Goal: Browse casually

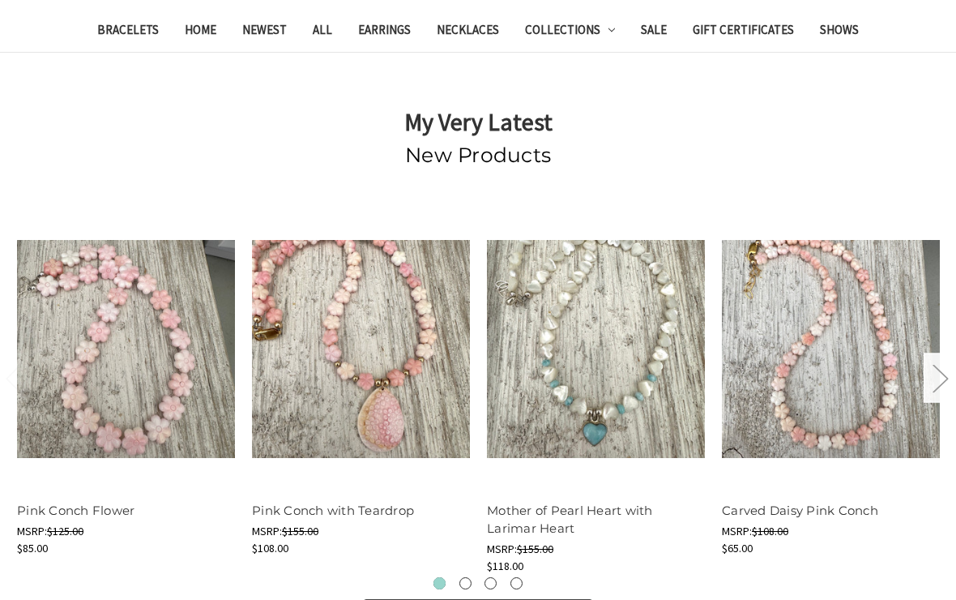
scroll to position [448, 0]
click at [931, 382] on button "Next" at bounding box center [940, 377] width 32 height 49
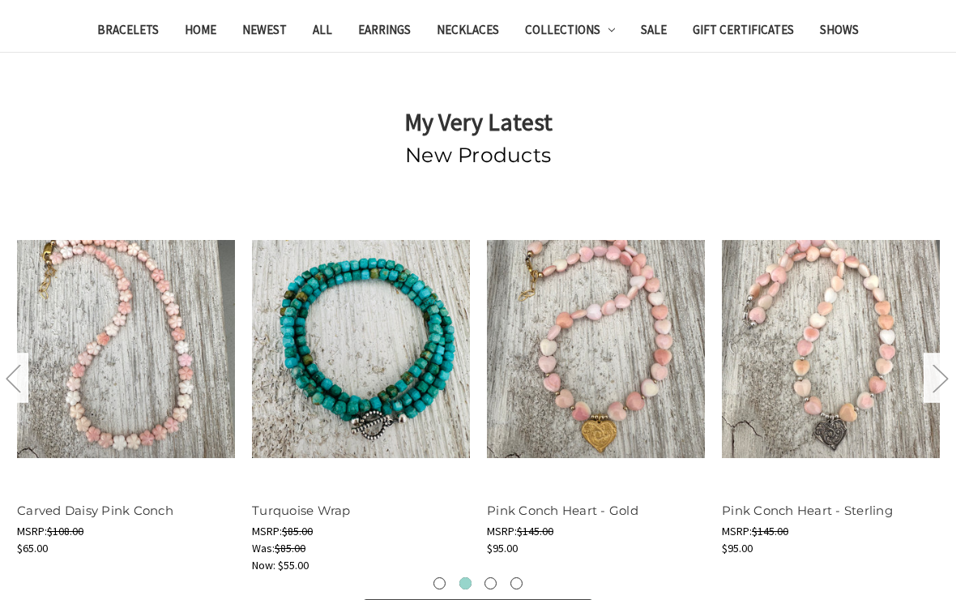
click at [939, 375] on button "Next" at bounding box center [940, 377] width 32 height 49
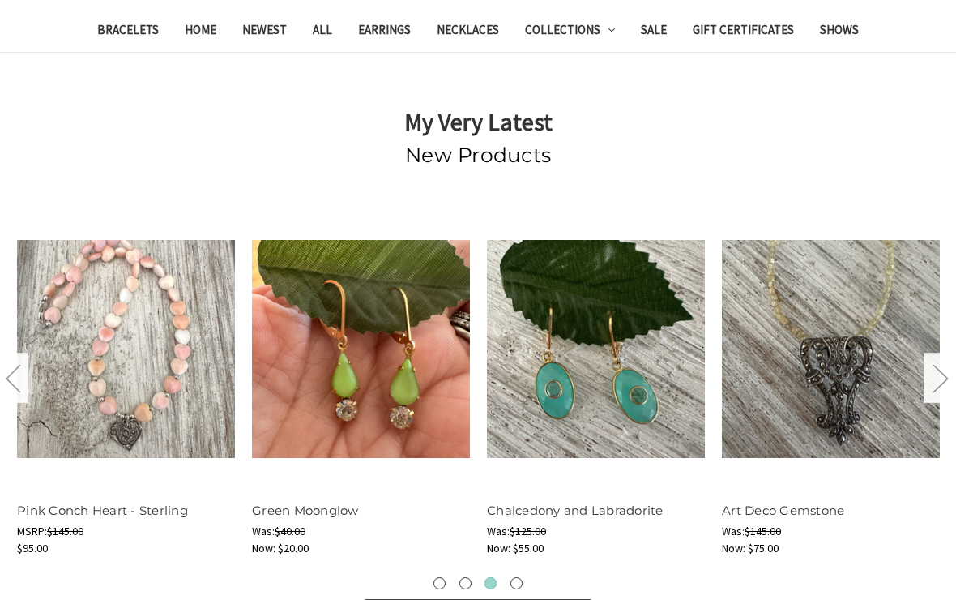
click at [938, 376] on button "Next" at bounding box center [940, 377] width 32 height 49
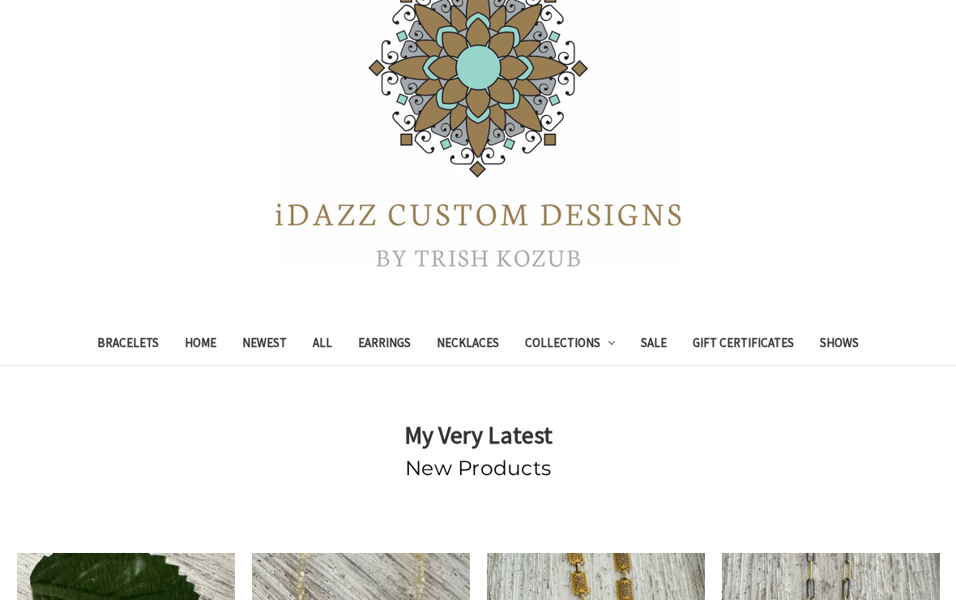
scroll to position [135, 0]
click at [663, 340] on link "Sale" at bounding box center [654, 345] width 52 height 40
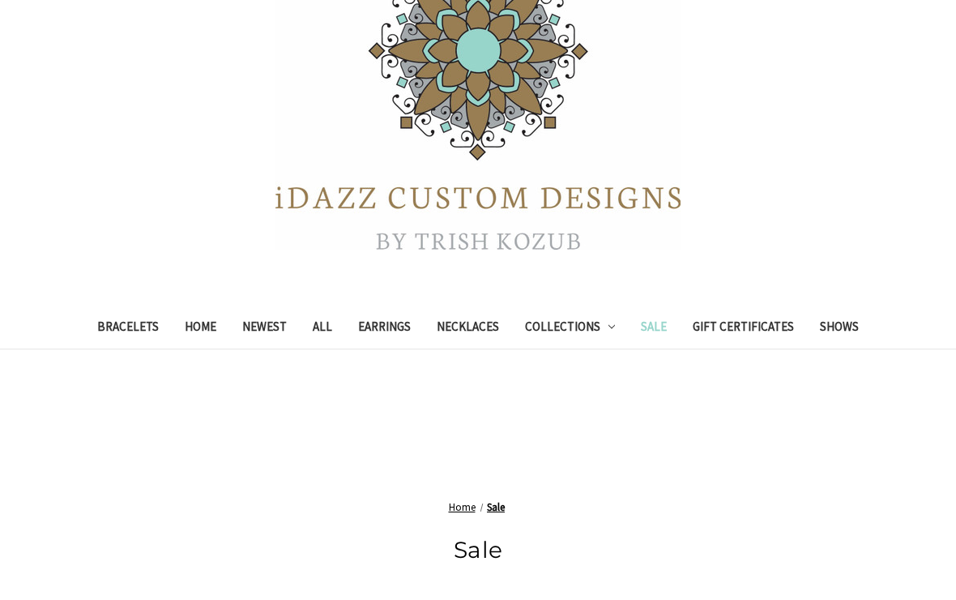
scroll to position [287, 0]
click at [255, 340] on link "Newest" at bounding box center [264, 330] width 71 height 40
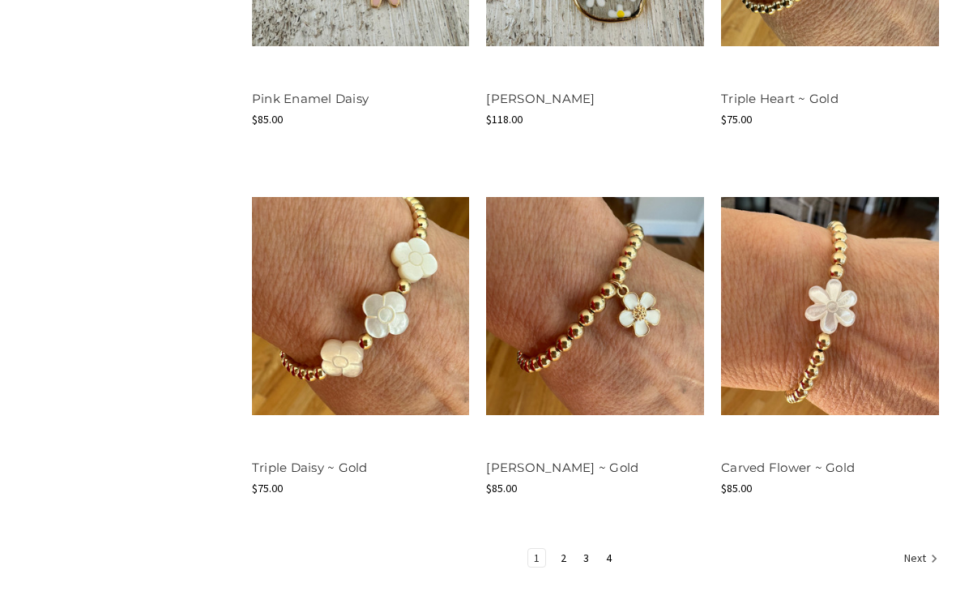
scroll to position [1932, 0]
click at [570, 549] on link "2" at bounding box center [563, 558] width 17 height 18
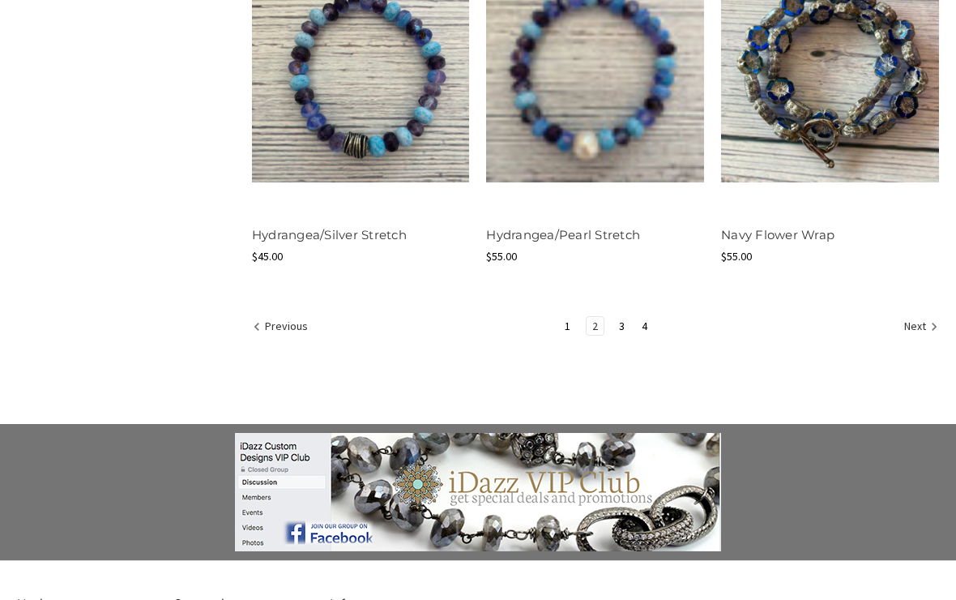
scroll to position [2146, 0]
click at [623, 322] on link "3" at bounding box center [622, 327] width 17 height 18
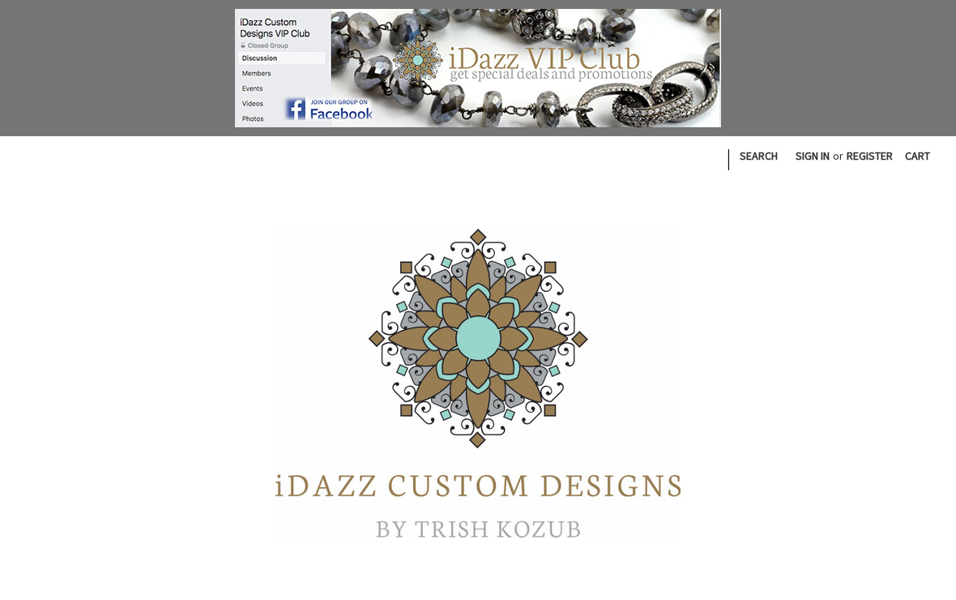
click at [623, 334] on img at bounding box center [478, 383] width 405 height 309
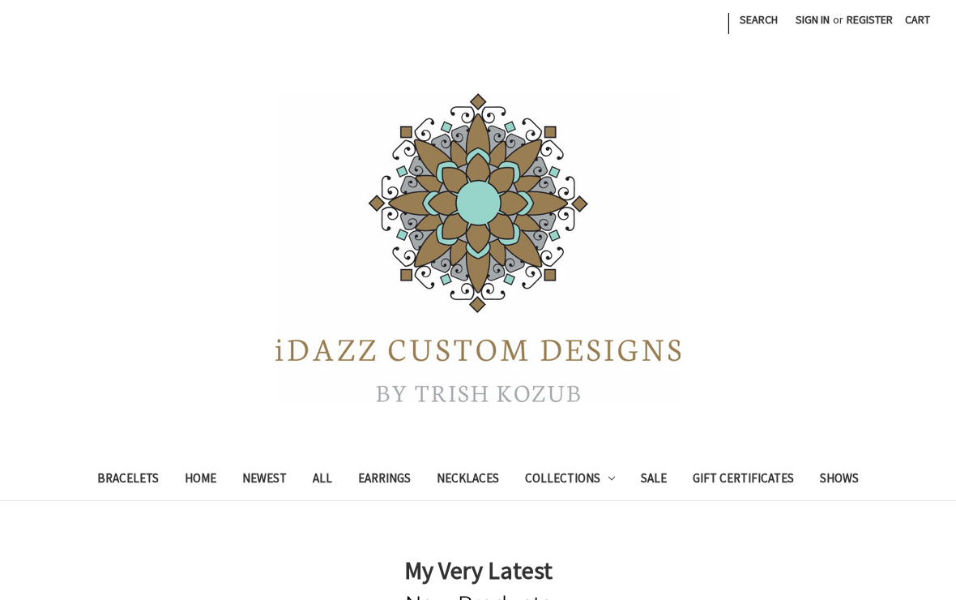
click at [473, 476] on link "Necklaces" at bounding box center [468, 480] width 88 height 40
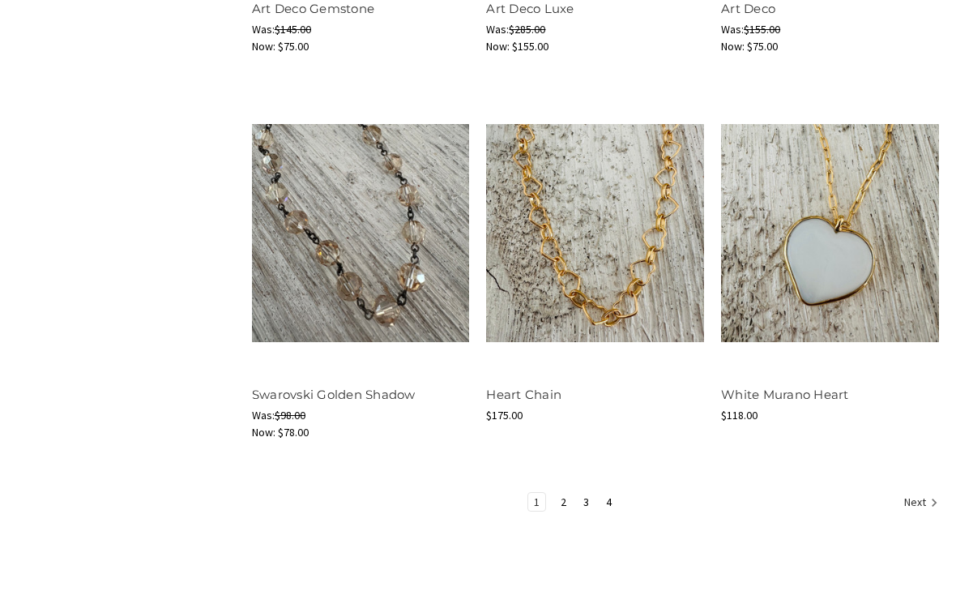
scroll to position [2056, 0]
click at [920, 509] on link "Next" at bounding box center [919, 503] width 40 height 21
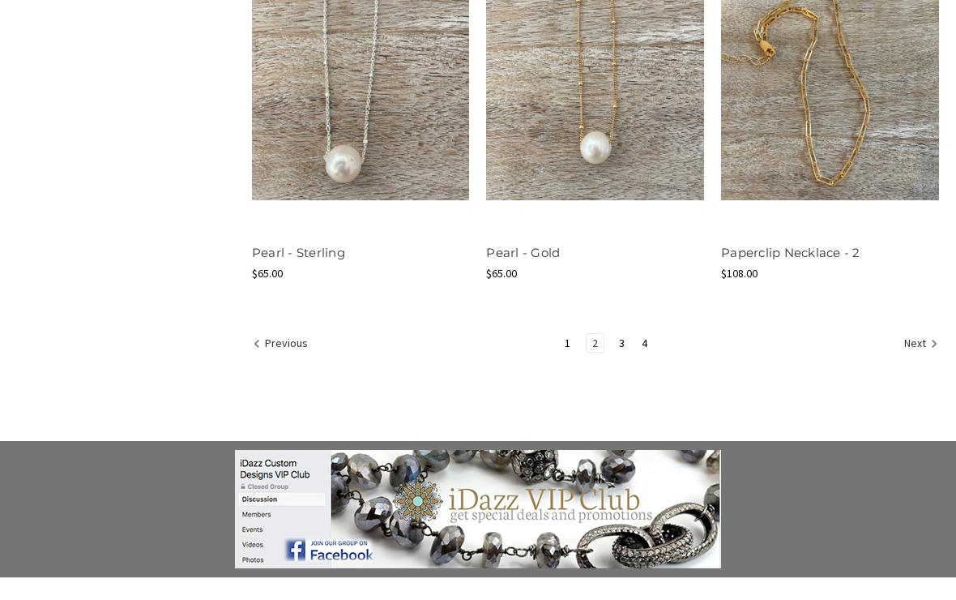
scroll to position [2164, 0]
click at [915, 345] on link "Next" at bounding box center [919, 344] width 40 height 21
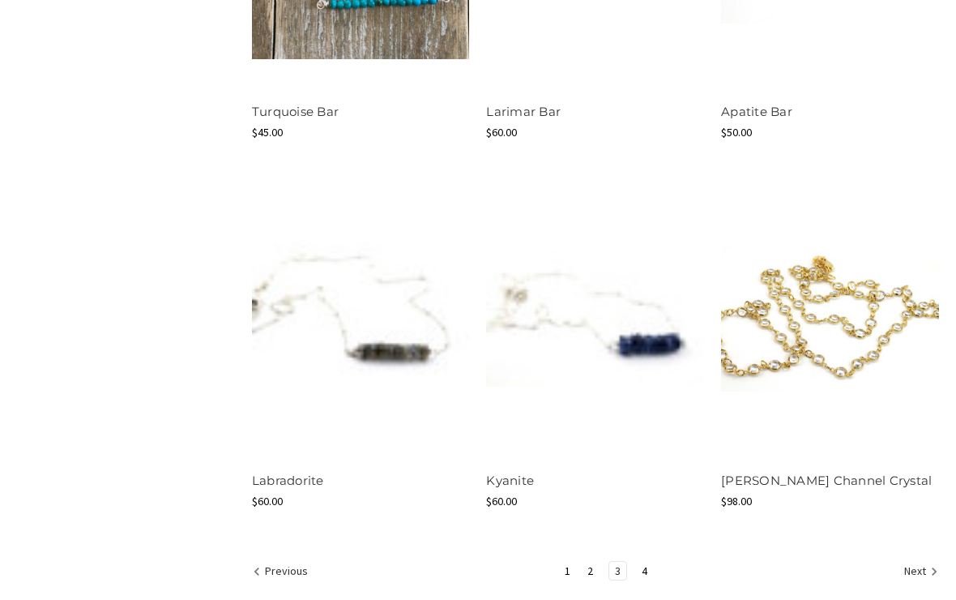
scroll to position [1958, 0]
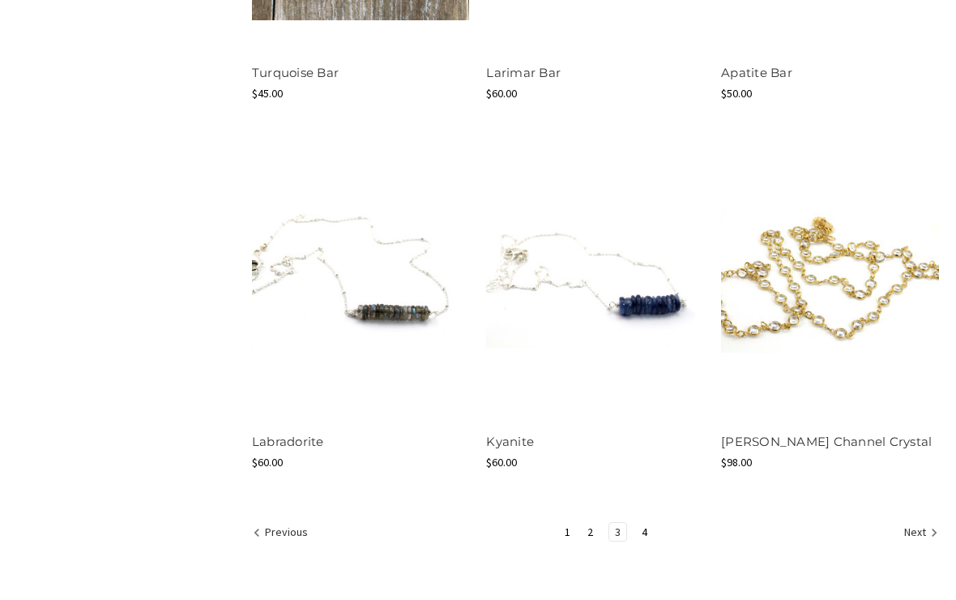
click at [927, 532] on icon "Next" at bounding box center [935, 532] width 16 height 16
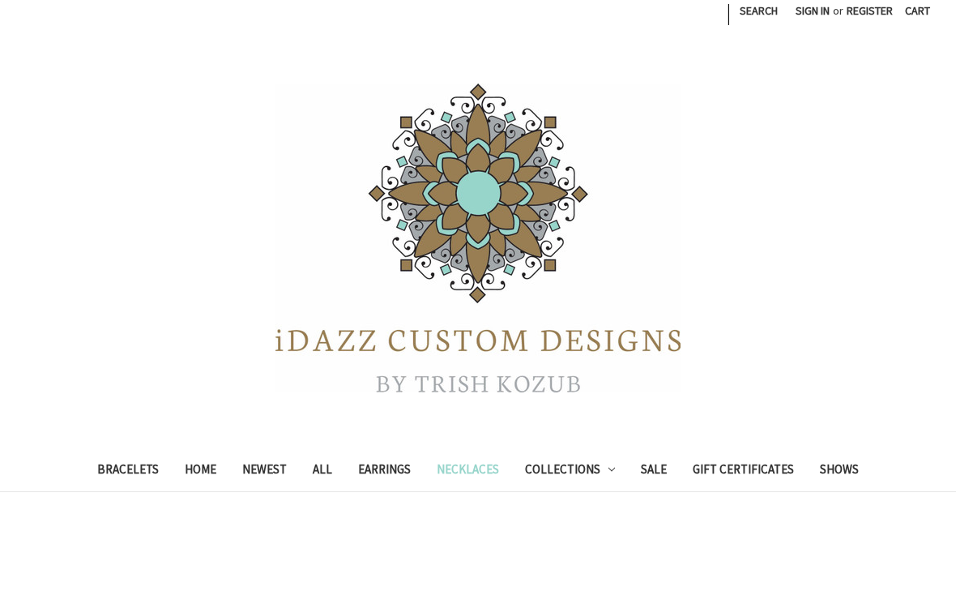
scroll to position [149, 0]
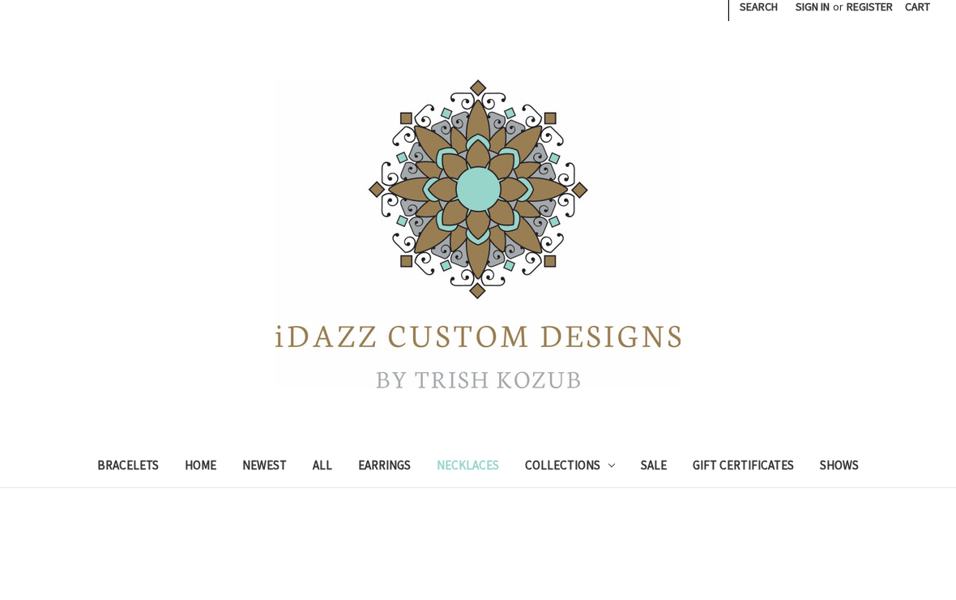
click at [596, 468] on link "Collections" at bounding box center [570, 467] width 117 height 40
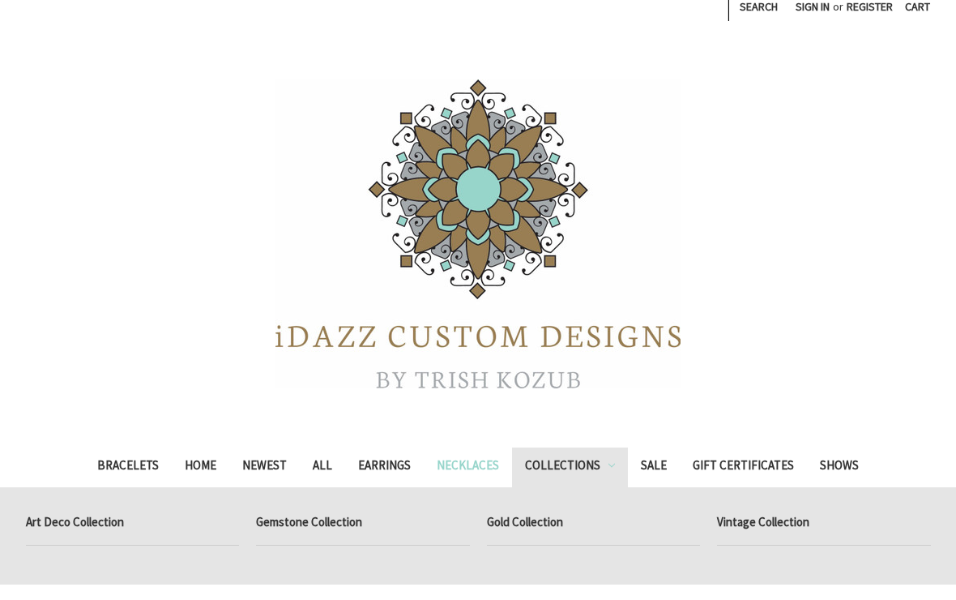
click at [283, 514] on link "Gemstone Collection" at bounding box center [363, 524] width 214 height 41
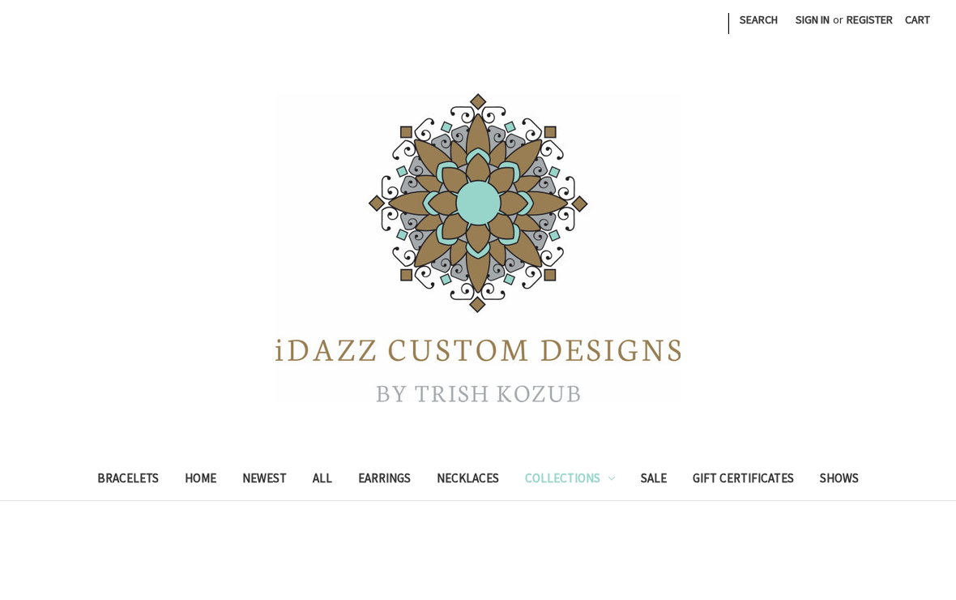
click at [596, 480] on link "Collections" at bounding box center [570, 480] width 117 height 40
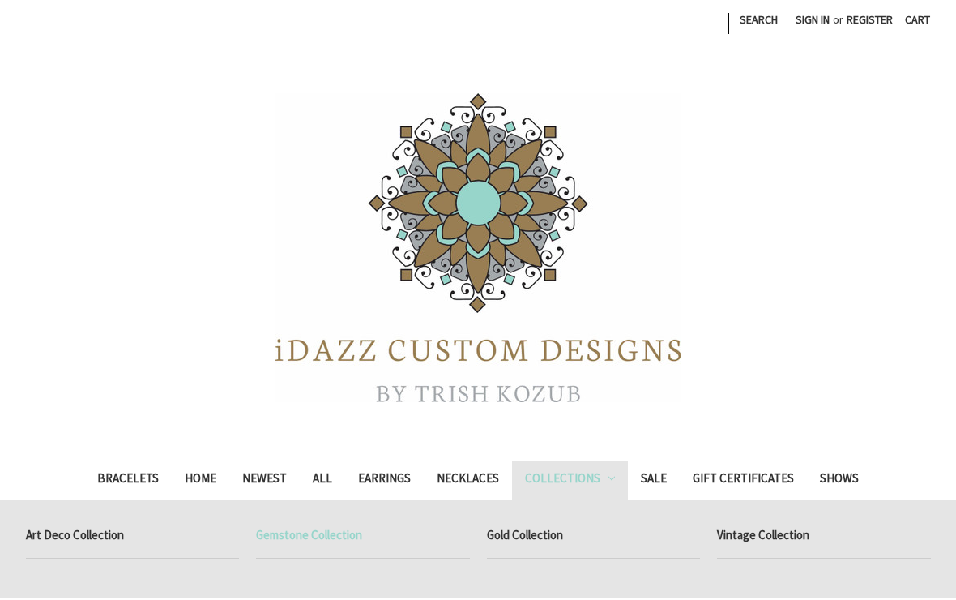
click at [58, 527] on link "Art Deco Collection" at bounding box center [133, 537] width 214 height 41
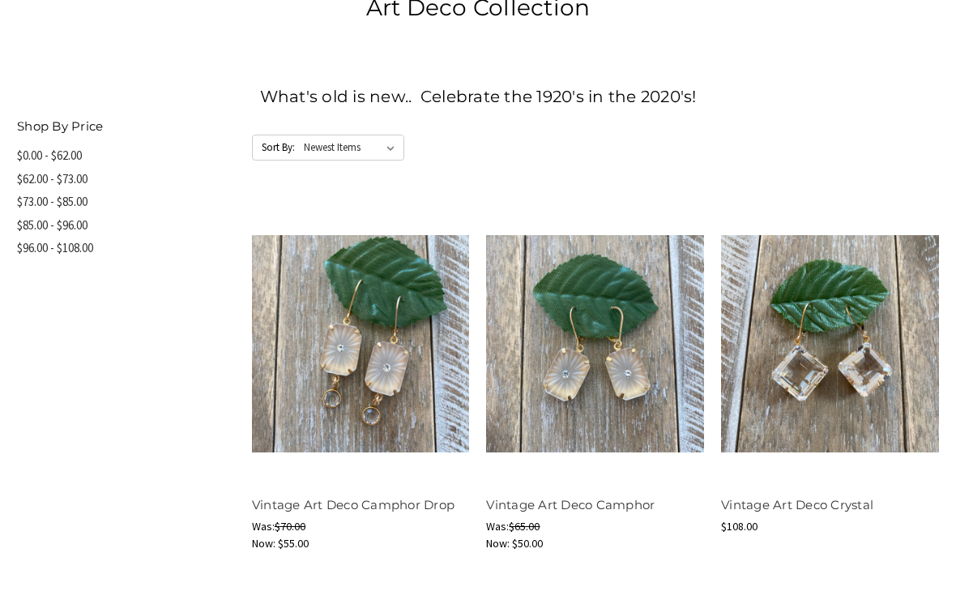
scroll to position [693, 0]
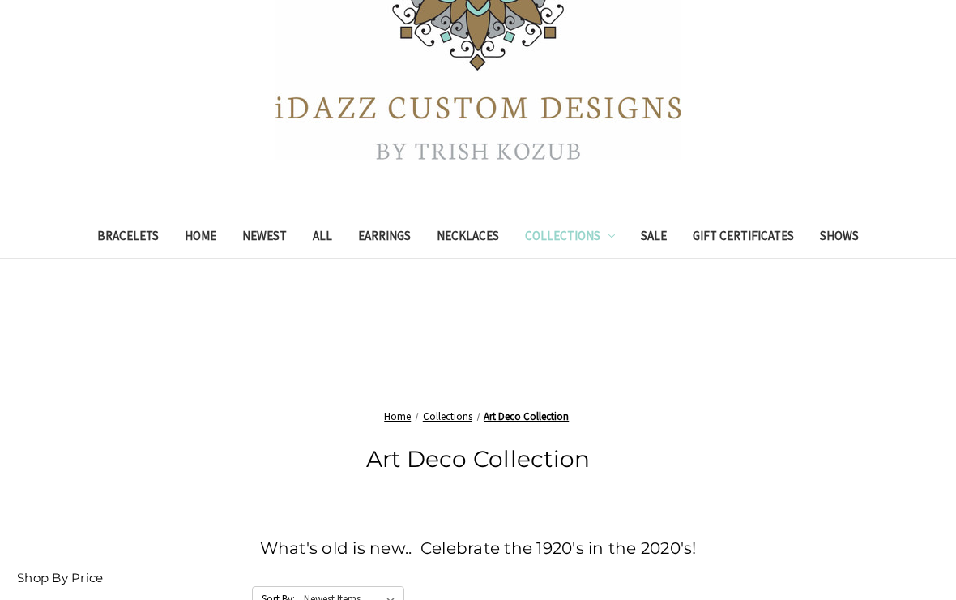
click at [564, 247] on link "Collections" at bounding box center [570, 239] width 117 height 40
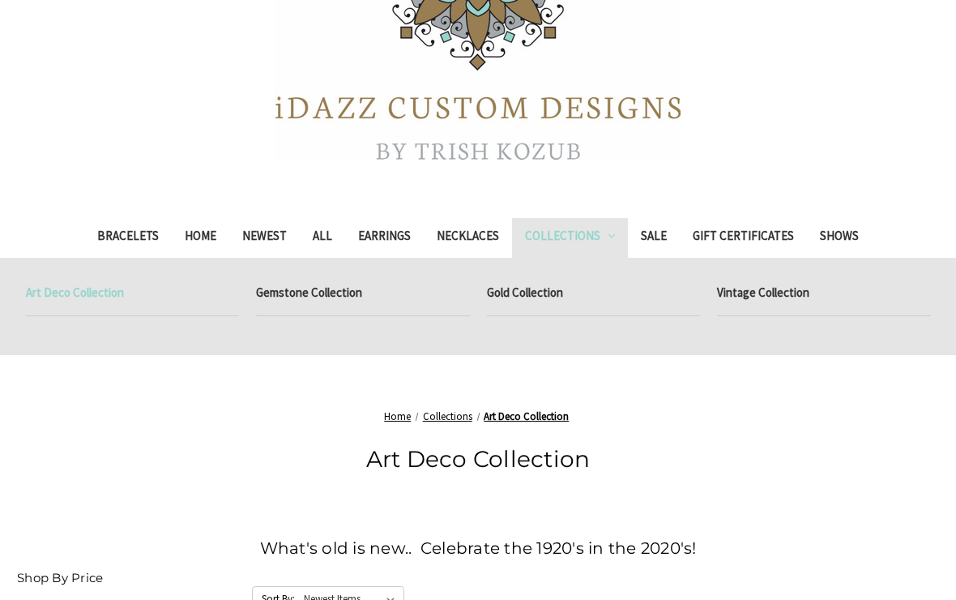
click at [539, 285] on link "Gold Collection" at bounding box center [594, 295] width 214 height 41
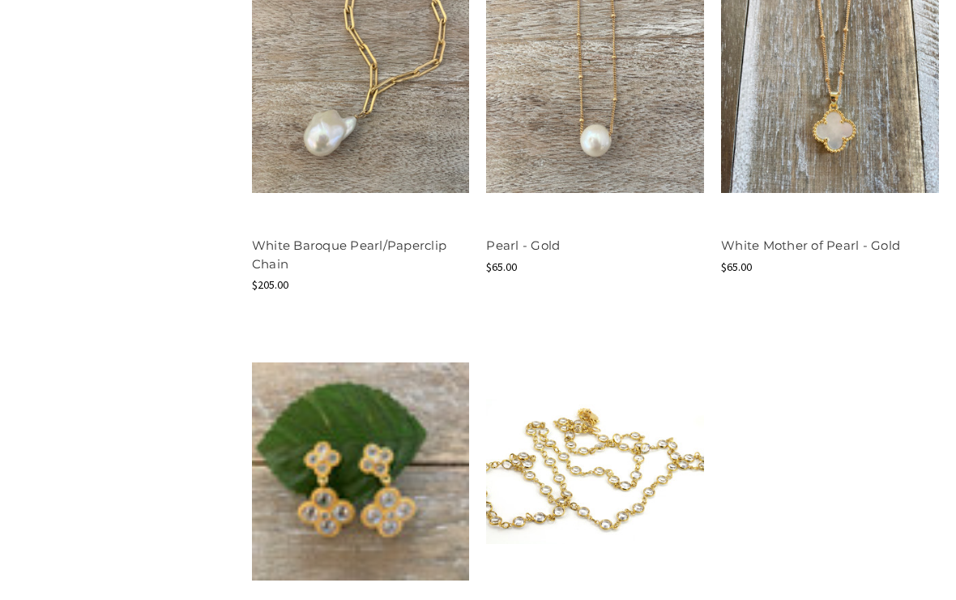
scroll to position [1181, 0]
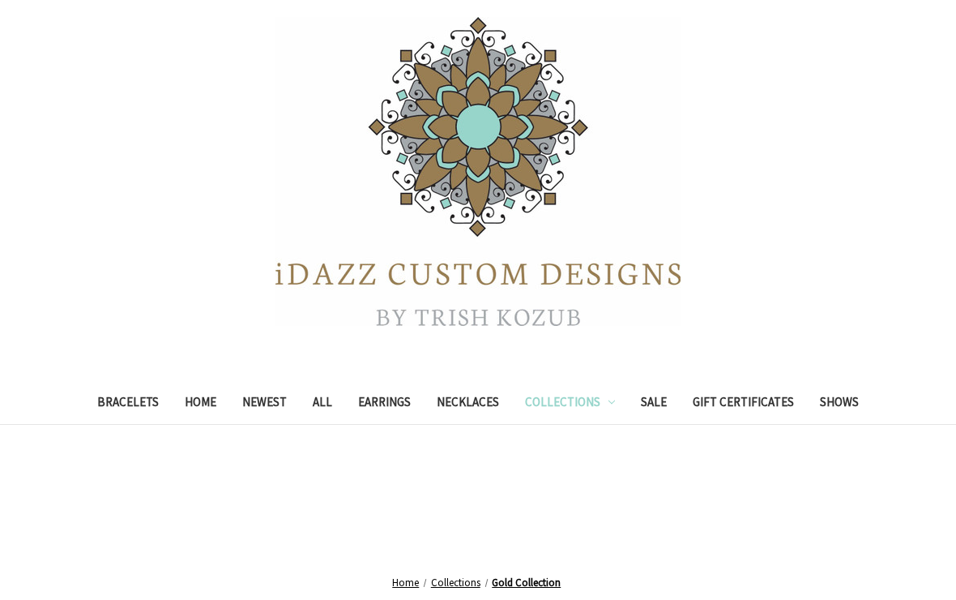
click at [583, 401] on link "Collections" at bounding box center [570, 405] width 117 height 40
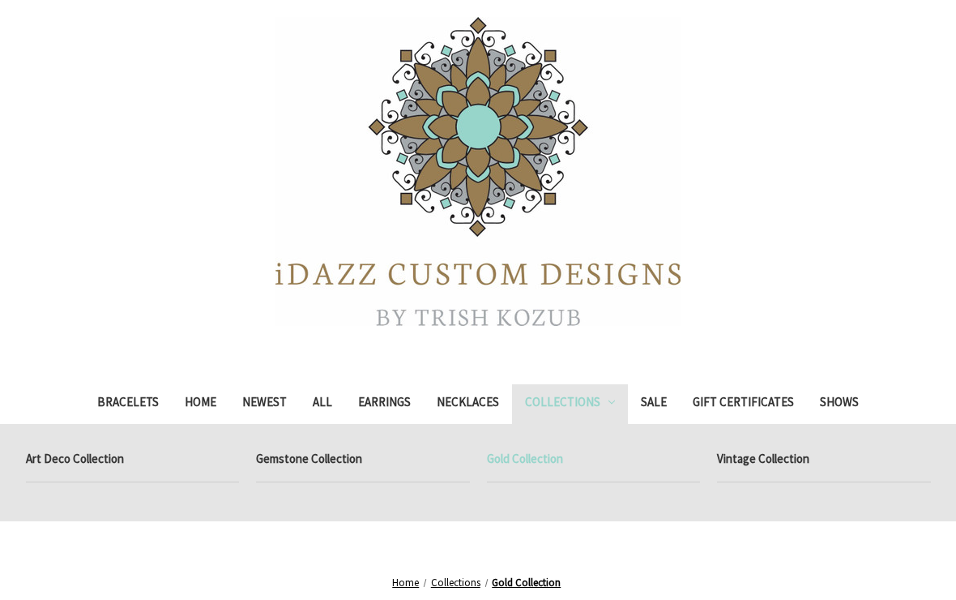
scroll to position [76, 0]
click at [772, 451] on link "Vintage Collection" at bounding box center [824, 461] width 214 height 41
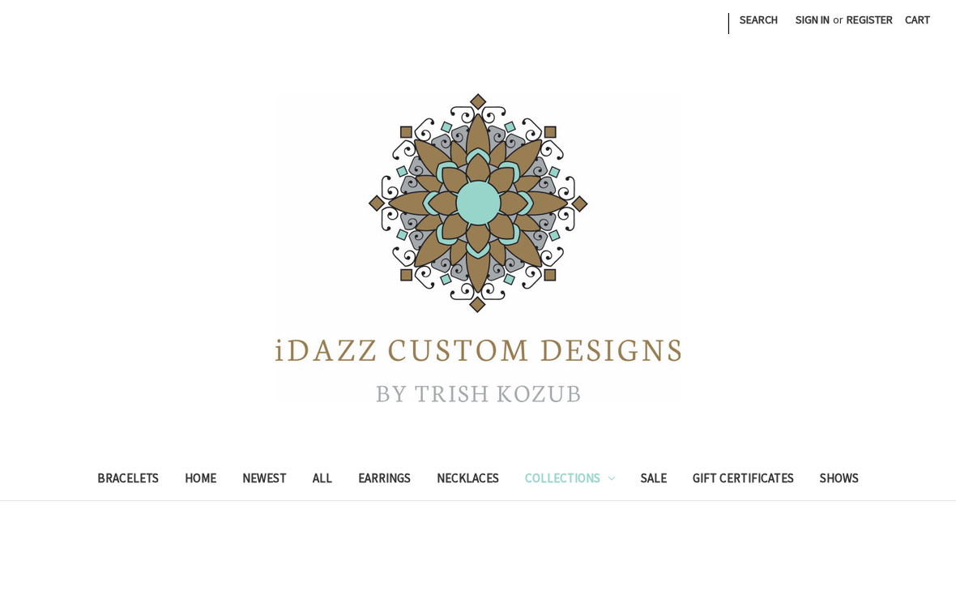
click at [849, 477] on link "Shows" at bounding box center [839, 480] width 65 height 40
